Goal: Task Accomplishment & Management: Manage account settings

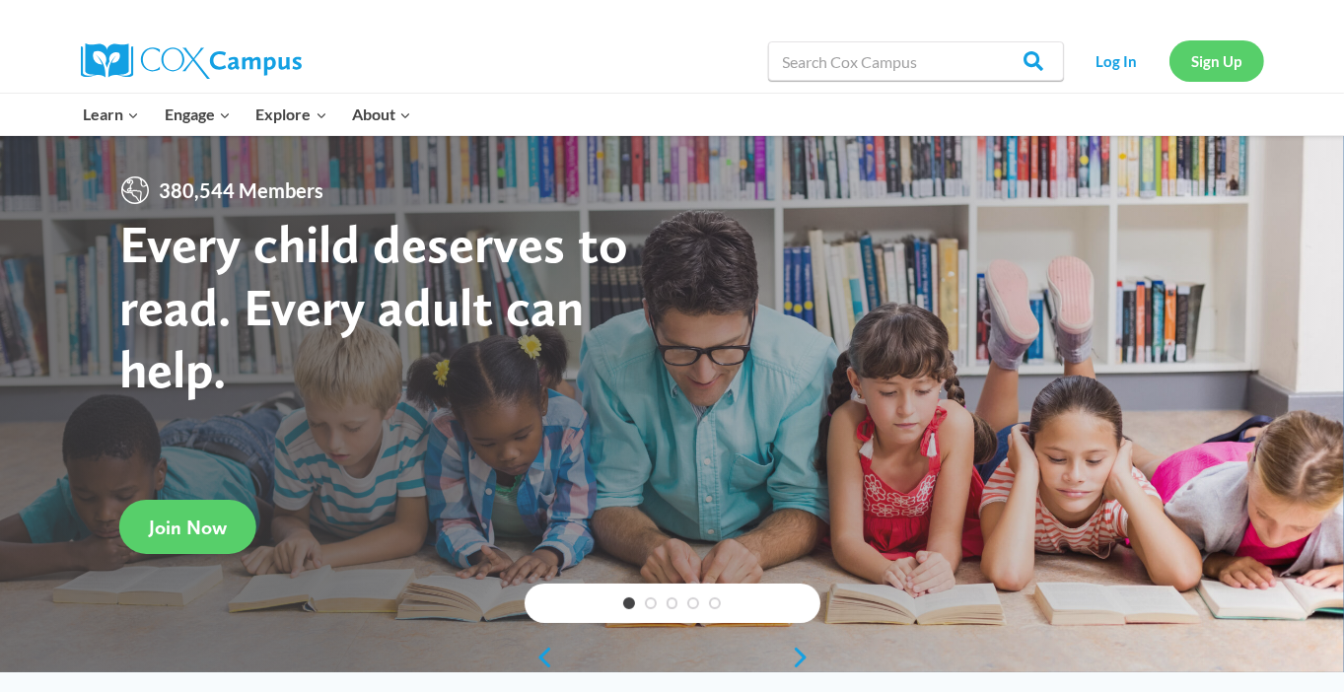
click at [1205, 61] on link "Sign Up" at bounding box center [1217, 60] width 95 height 40
click at [1122, 48] on link "Log In" at bounding box center [1117, 60] width 86 height 40
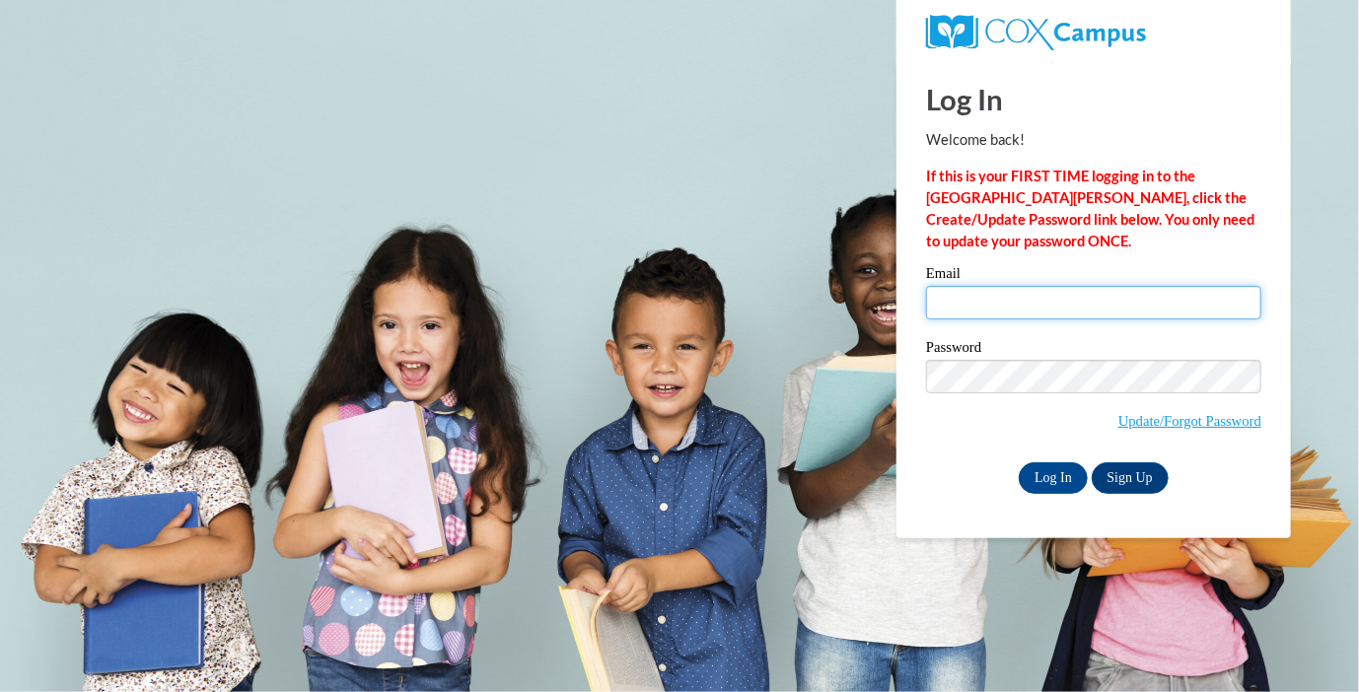
click at [1108, 317] on input "Email" at bounding box center [1093, 303] width 335 height 34
type input "[EMAIL_ADDRESS][DOMAIN_NAME]"
